Goal: Task Accomplishment & Management: Use online tool/utility

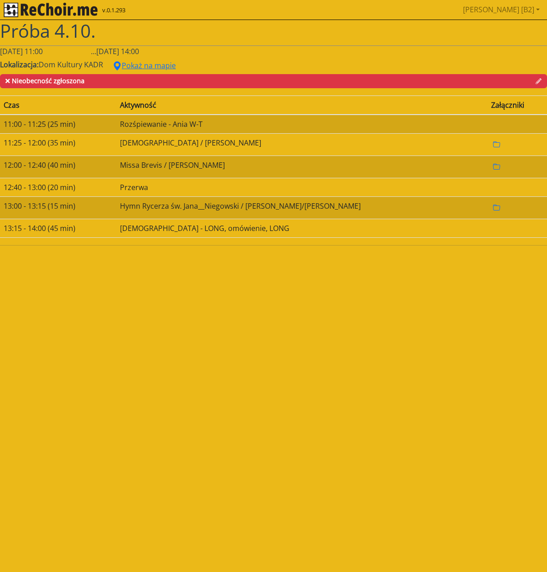
click at [36, 11] on img "rekłajer mi" at bounding box center [51, 10] width 94 height 15
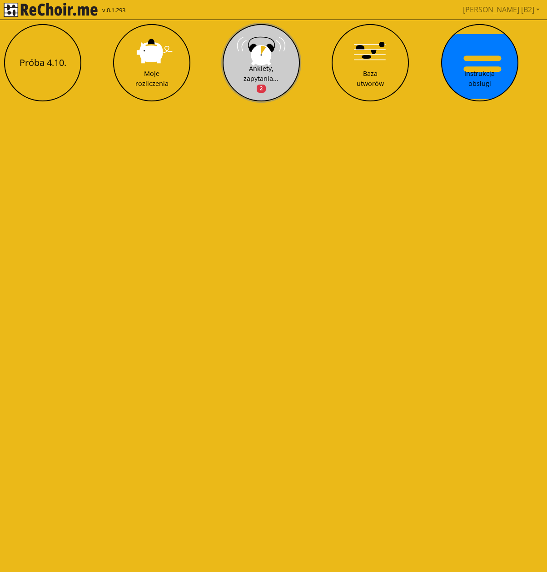
click at [257, 66] on div "Ankiety, zapytania... 2" at bounding box center [261, 79] width 35 height 30
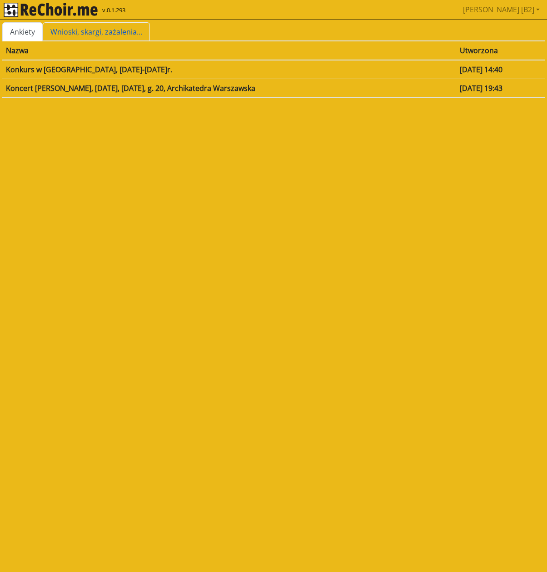
click at [66, 30] on link "Wnioski, skargi, zażalenia..." at bounding box center [96, 31] width 107 height 19
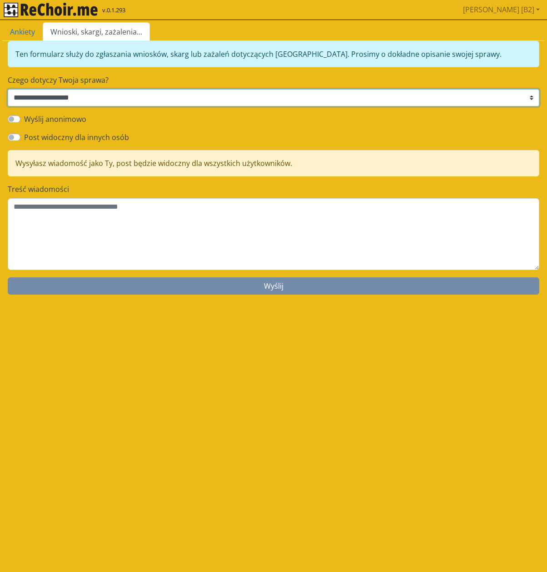
click at [75, 101] on select "**********" at bounding box center [274, 97] width 532 height 17
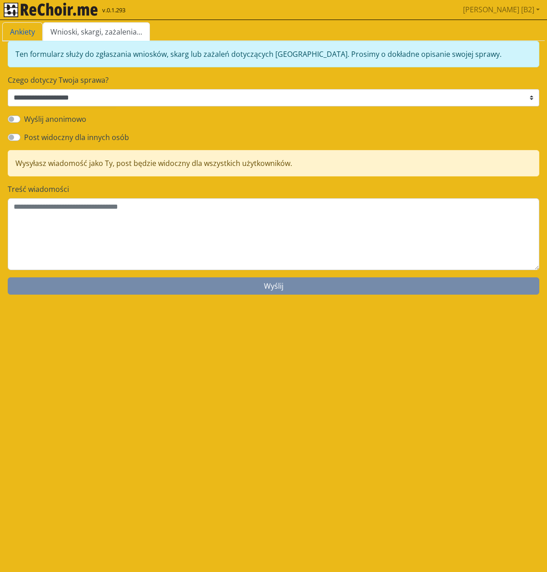
click at [26, 31] on link "Ankiety" at bounding box center [22, 31] width 40 height 19
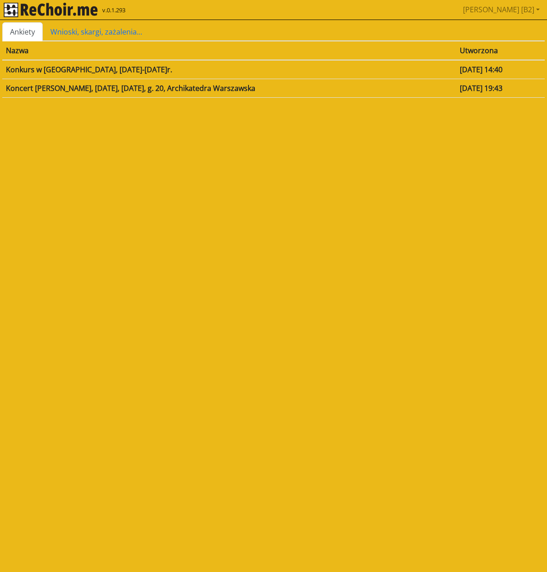
click at [81, 8] on img "rekłajer mi" at bounding box center [51, 10] width 94 height 15
